Goal: Transaction & Acquisition: Subscribe to service/newsletter

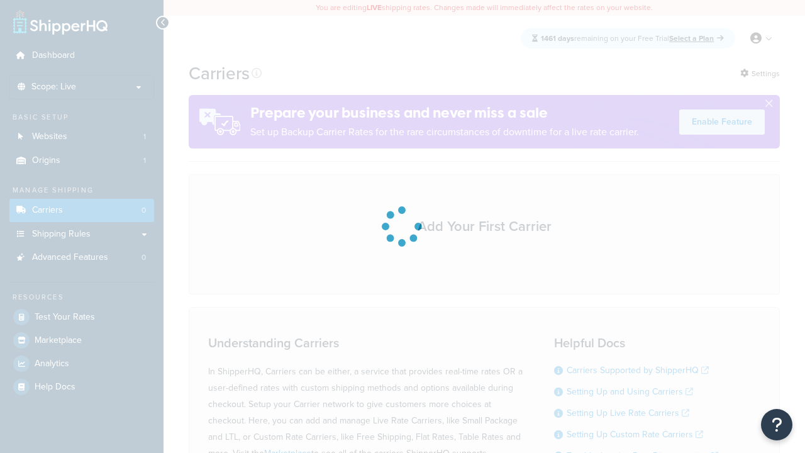
scroll to position [111, 0]
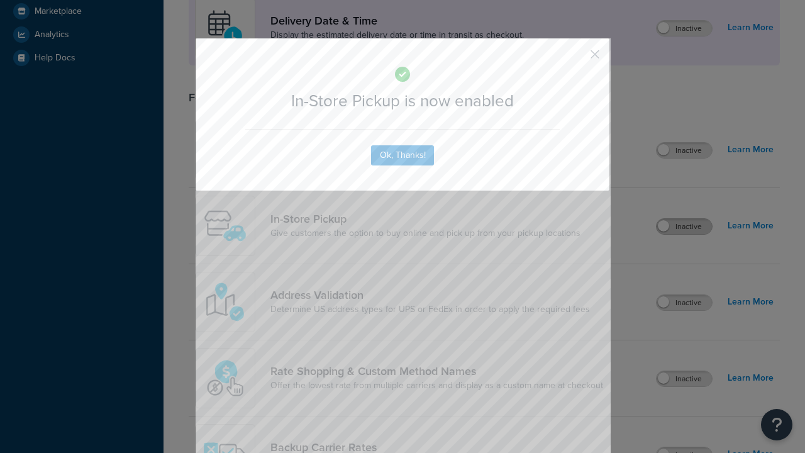
scroll to position [353, 0]
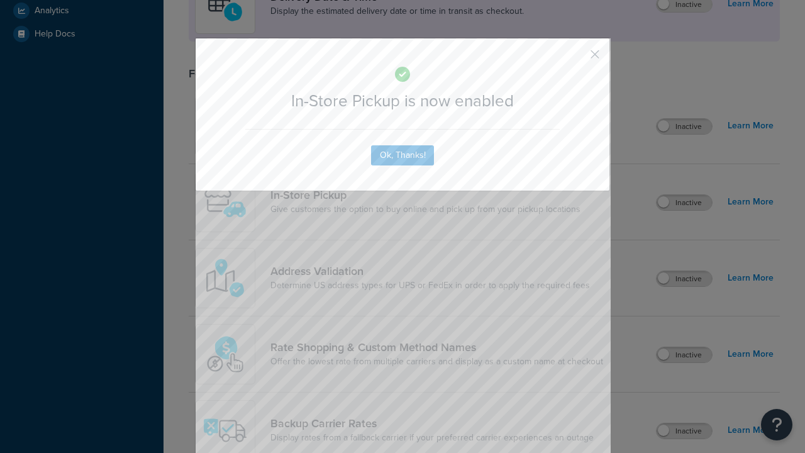
click at [576, 58] on button "button" at bounding box center [576, 58] width 3 height 3
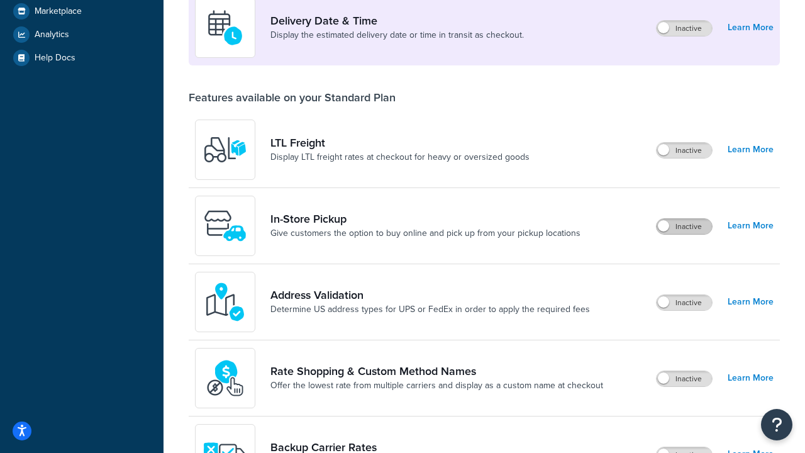
scroll to position [305, 0]
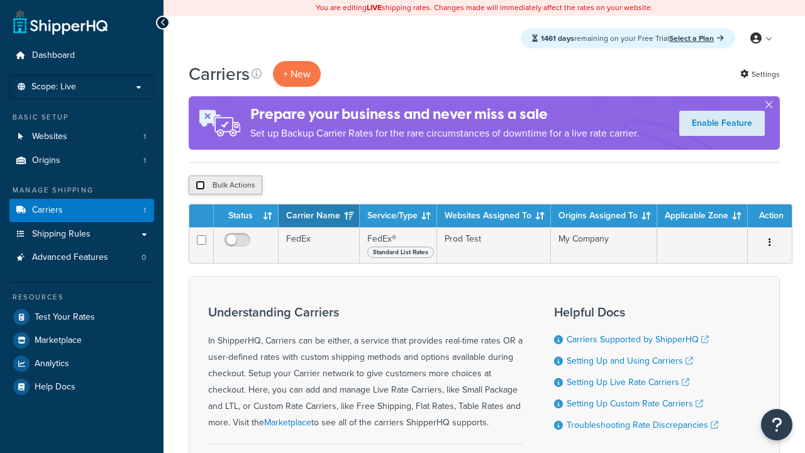
click at [200, 185] on input "checkbox" at bounding box center [200, 184] width 9 height 9
checkbox input "true"
click at [0, 0] on button "Delete" at bounding box center [0, 0] width 0 height 0
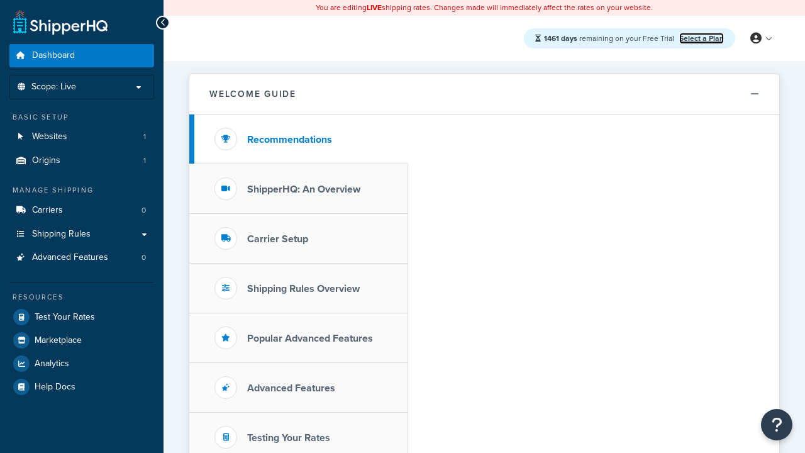
click at [701, 38] on link "Select a Plan" at bounding box center [701, 38] width 45 height 11
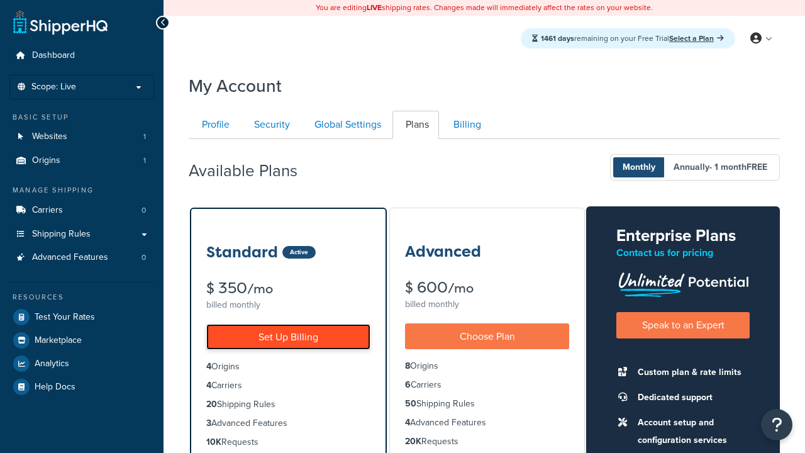
click at [288, 336] on link "Set Up Billing" at bounding box center [288, 337] width 164 height 26
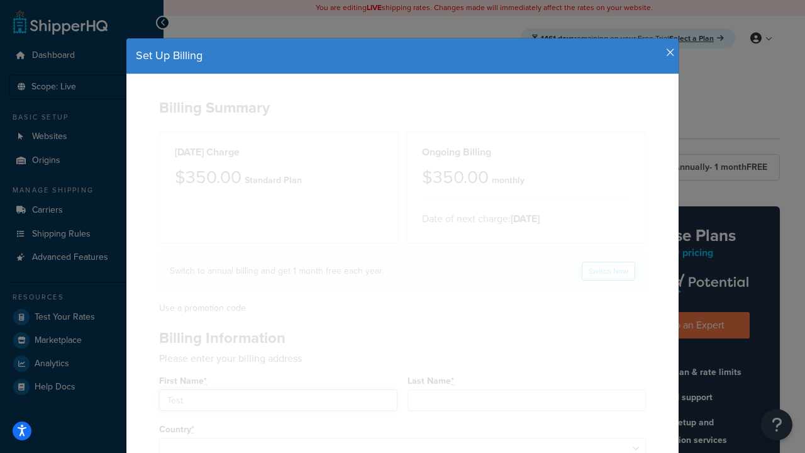
type input "Test"
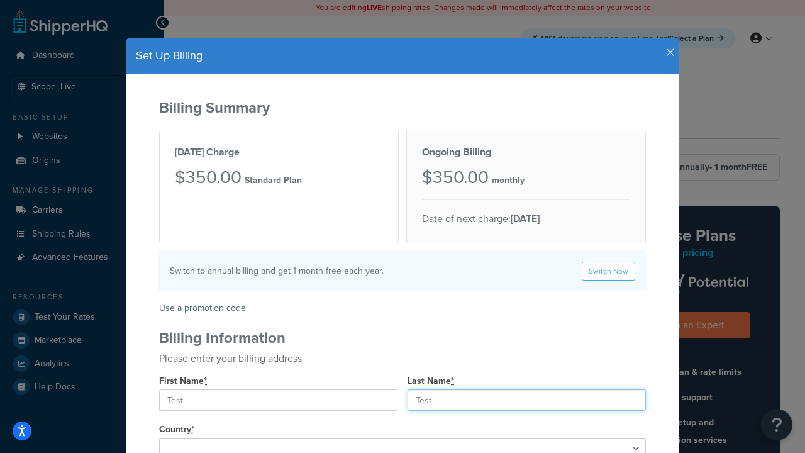
type input "Test"
type input "2209 Four Waters Loop"
type input "Georgetown"
type input "78628"
select select "1000"
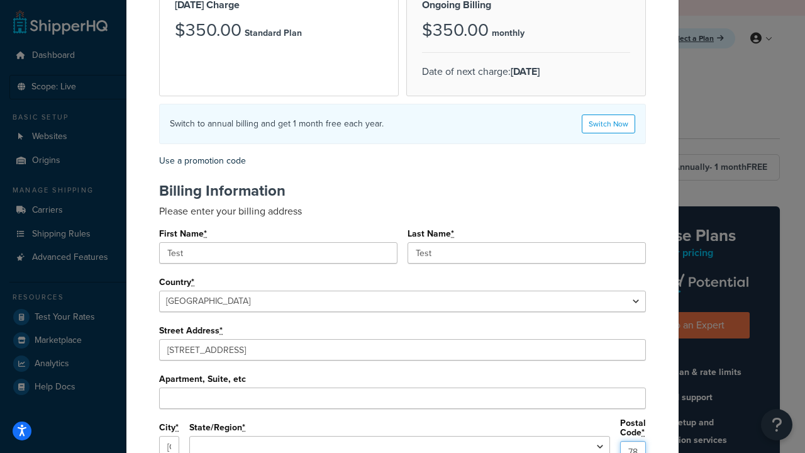
select select "TX"
type input "78628"
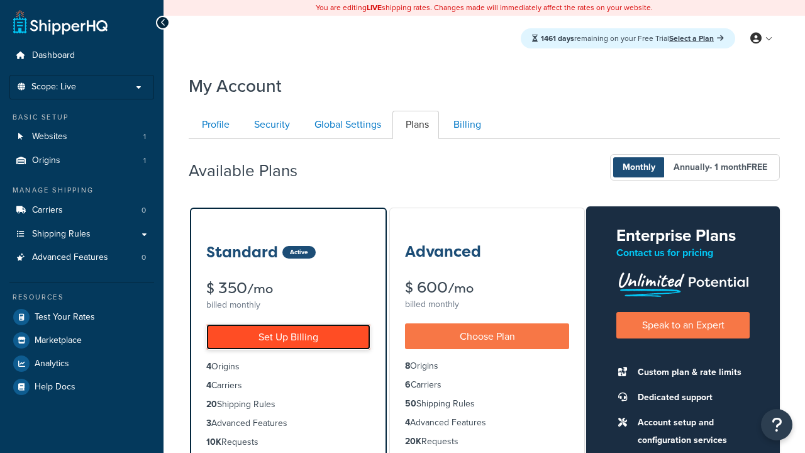
click at [288, 336] on link "Set Up Billing" at bounding box center [288, 337] width 164 height 26
